Goal: Task Accomplishment & Management: Use online tool/utility

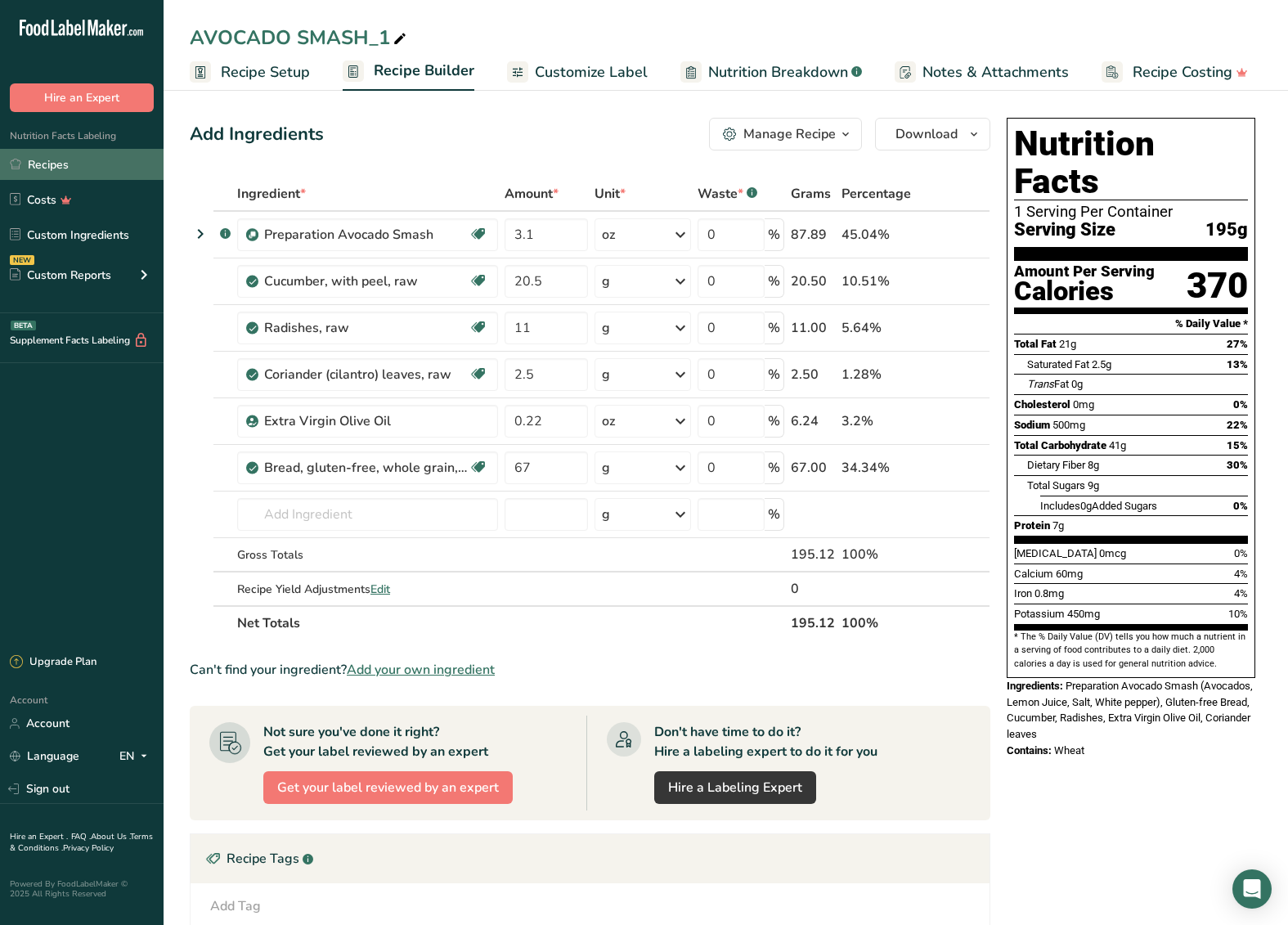
click at [76, 170] on link "Recipes" at bounding box center [81, 164] width 164 height 31
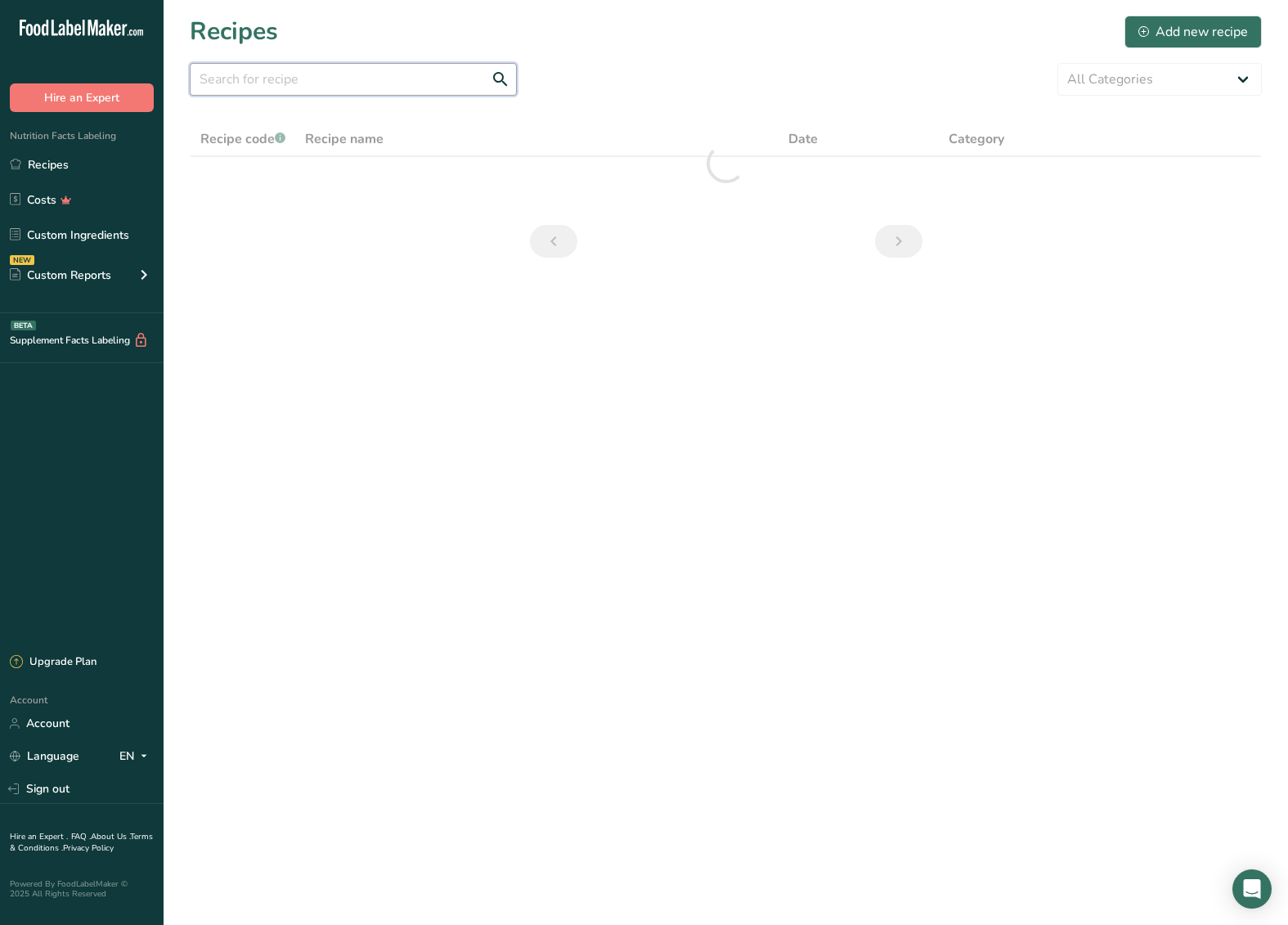
click at [316, 79] on input "text" at bounding box center [353, 80] width 327 height 33
type input "d"
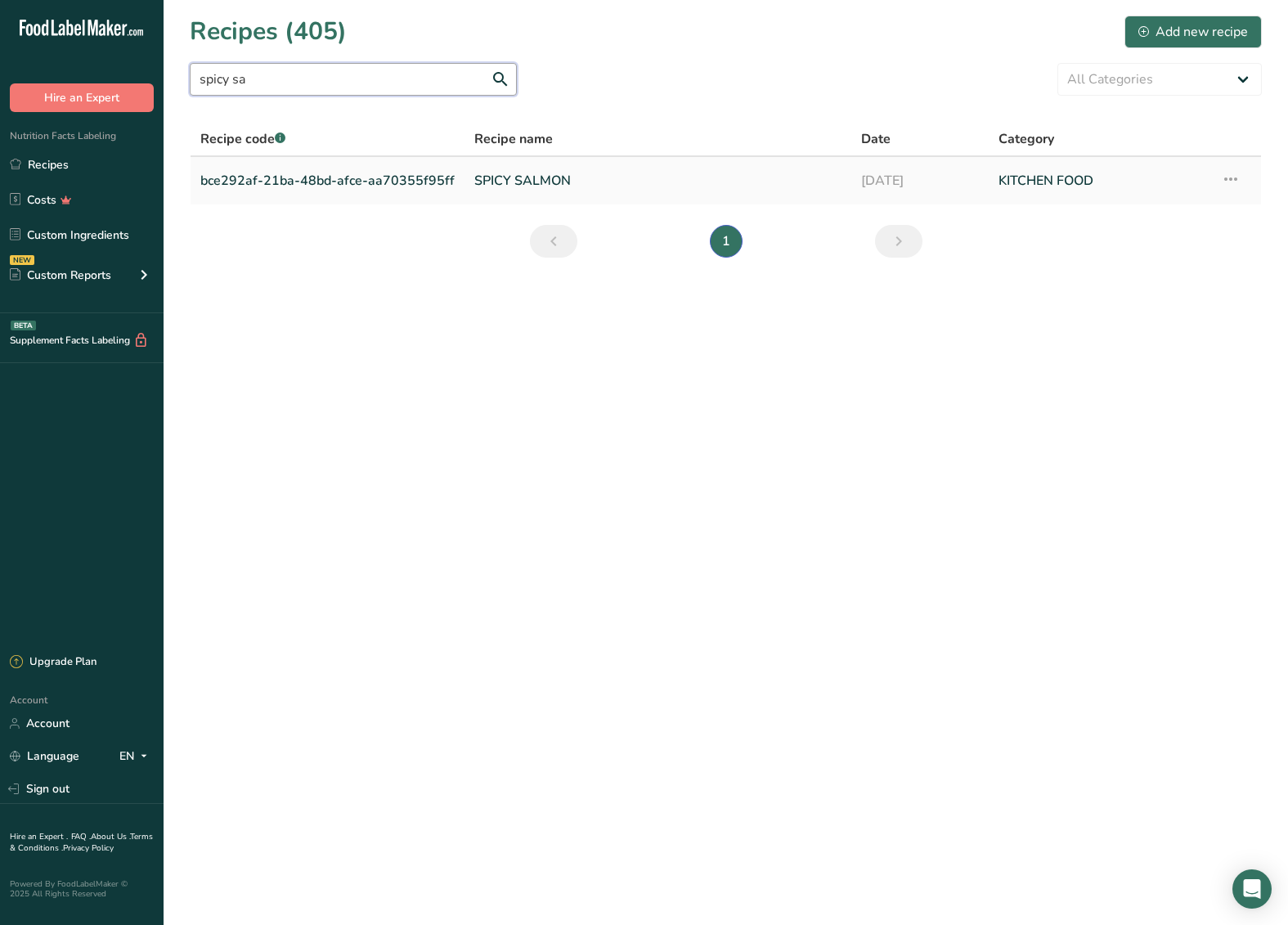
type input "spicy sa"
click at [502, 192] on link "SPICY SALMON" at bounding box center [657, 181] width 367 height 35
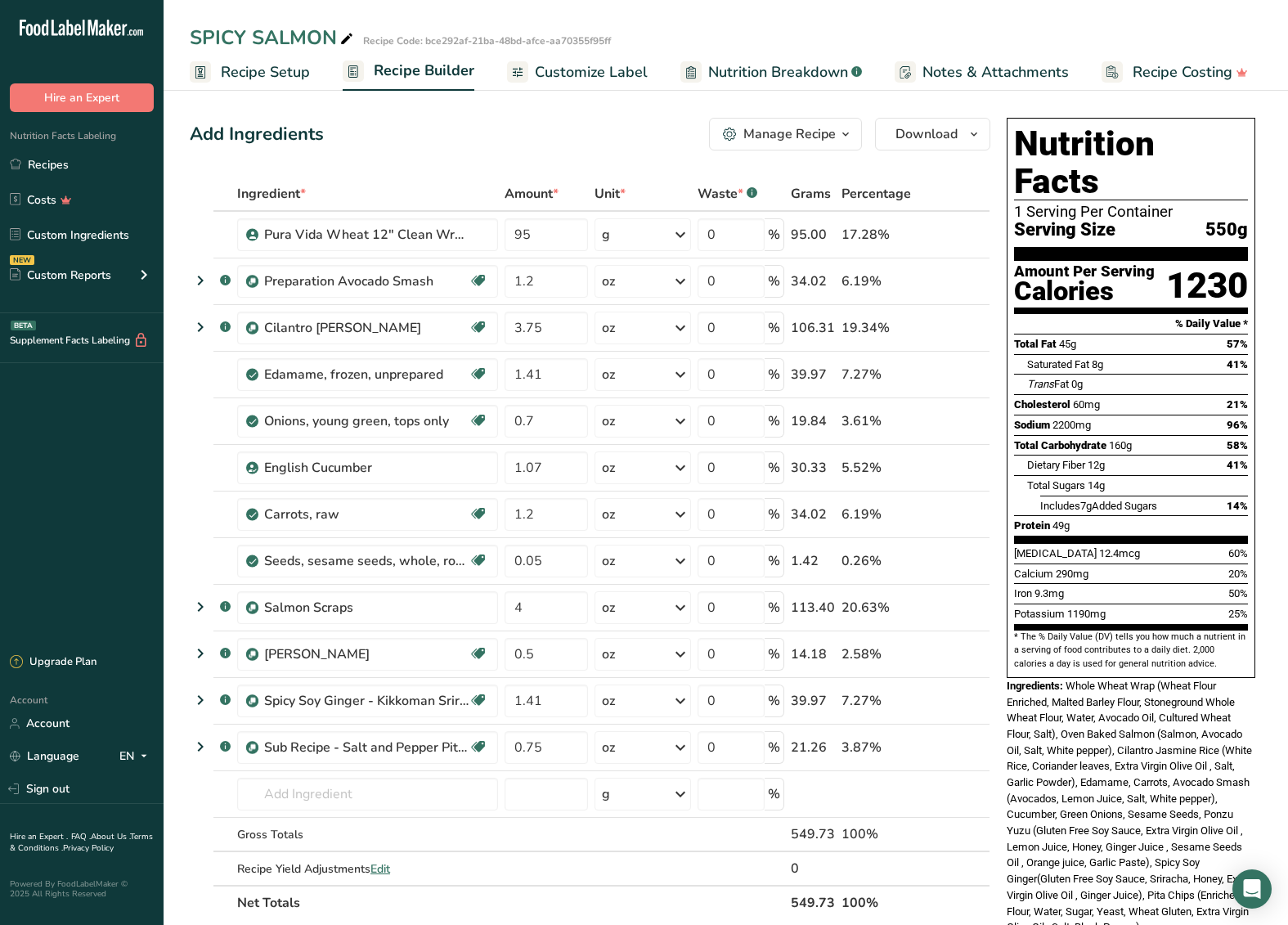
click at [819, 136] on div "Manage Recipe" at bounding box center [790, 134] width 92 height 19
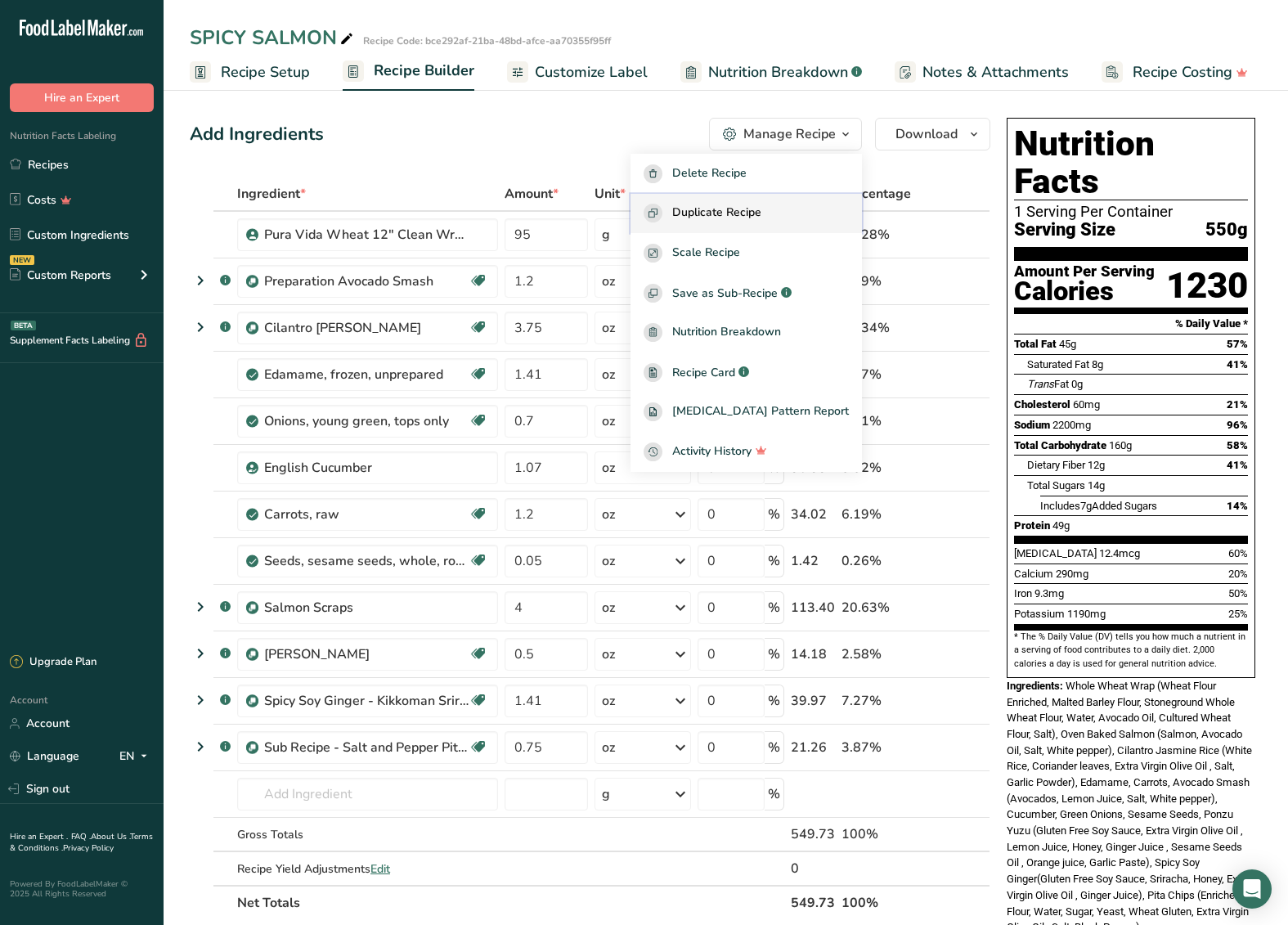
click at [761, 216] on span "Duplicate Recipe" at bounding box center [716, 213] width 89 height 19
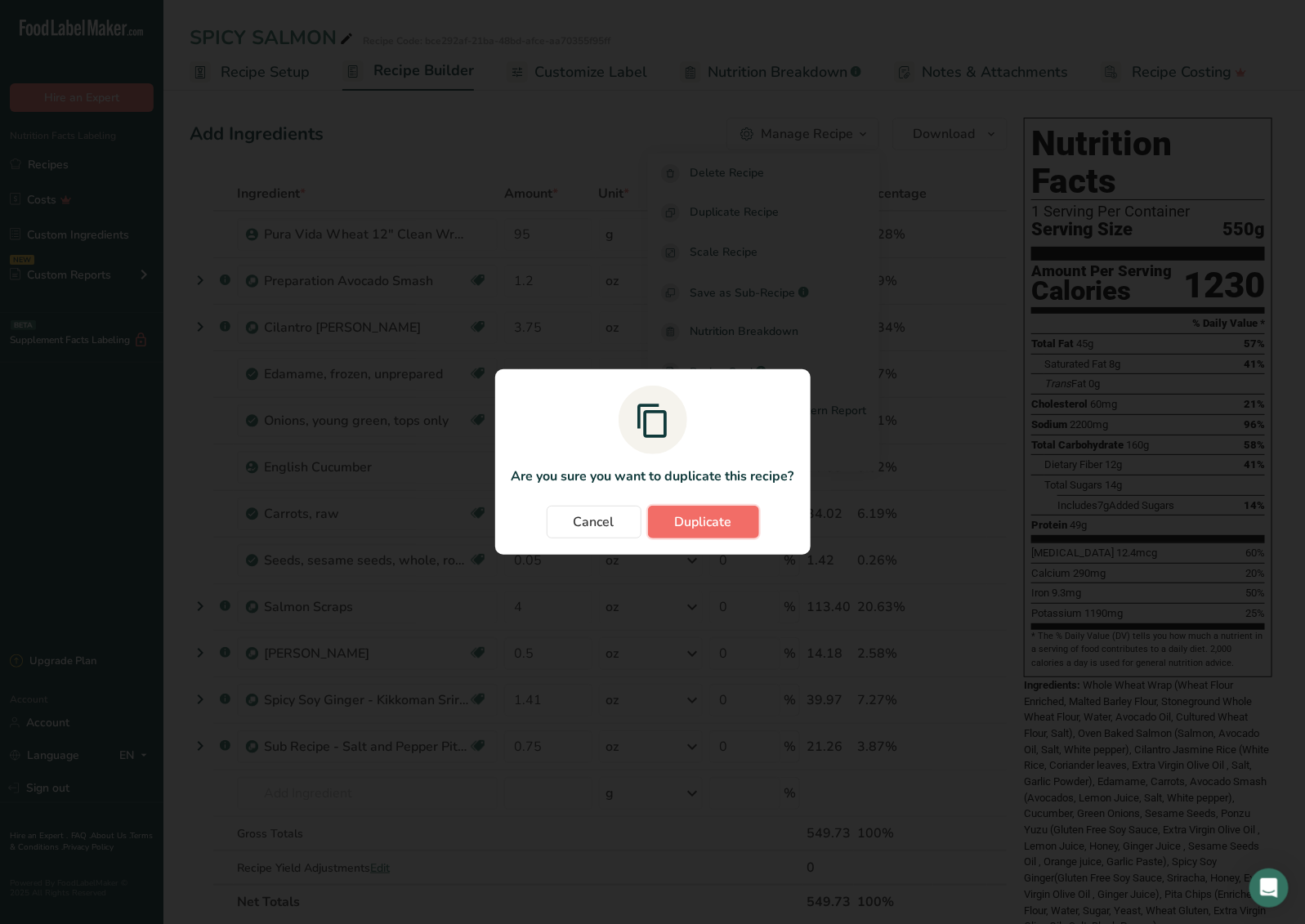
click at [683, 530] on span "Duplicate" at bounding box center [704, 522] width 57 height 19
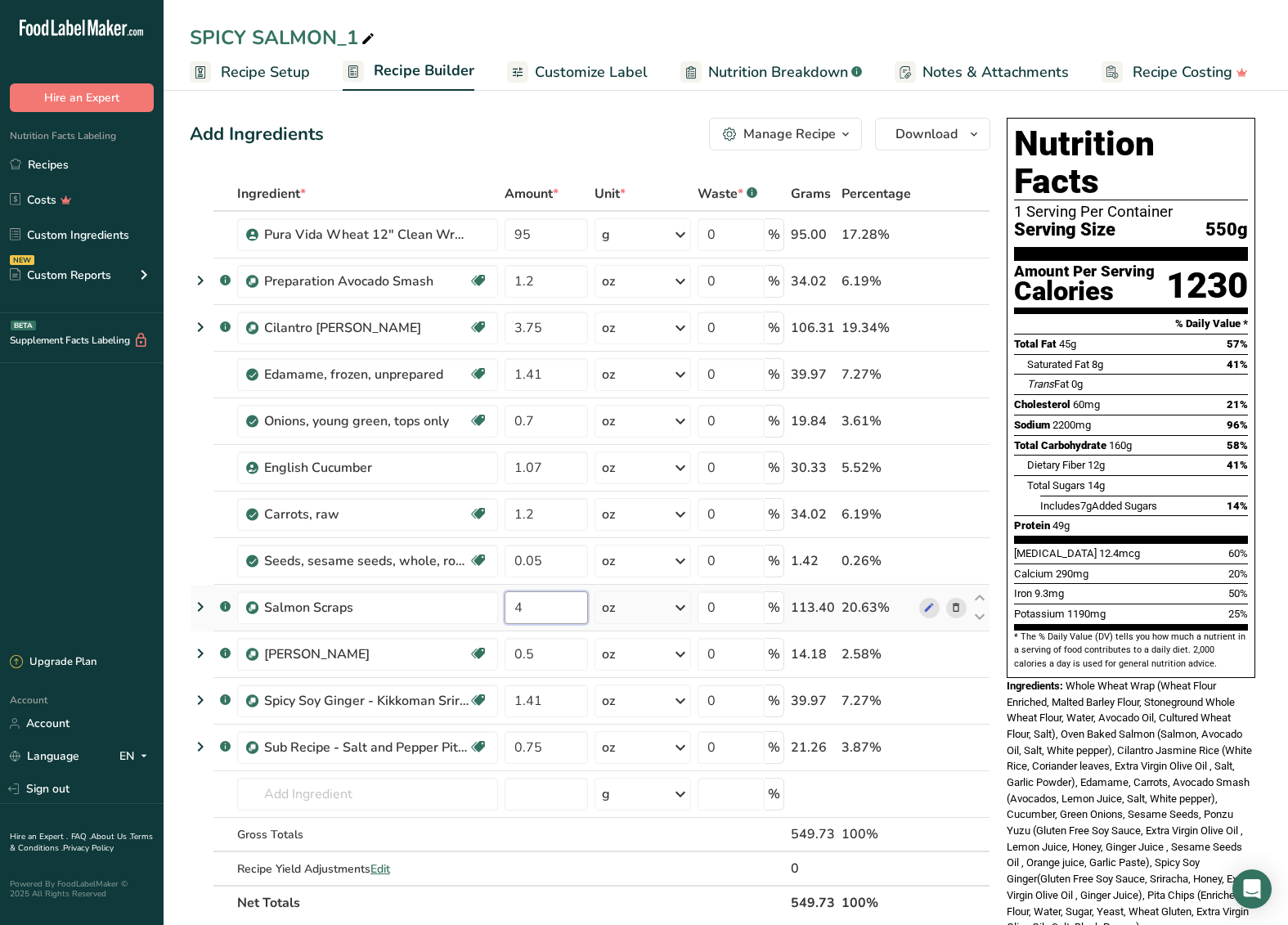
click at [543, 614] on input "4" at bounding box center [545, 608] width 83 height 33
type input "6"
click at [996, 113] on div "Add Ingredients Manage Recipe Delete Recipe Duplicate Recipe Scale Recipe Save …" at bounding box center [594, 865] width 810 height 1508
